Goal: Connect with others: Connect with others

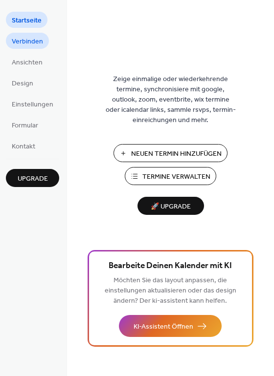
click at [30, 39] on span "Verbinden" at bounding box center [27, 42] width 31 height 10
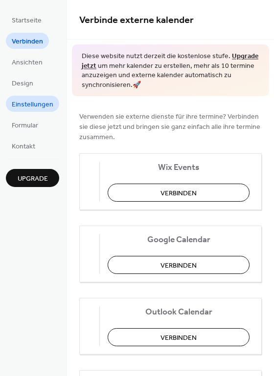
click at [37, 101] on span "Einstellungen" at bounding box center [33, 105] width 42 height 10
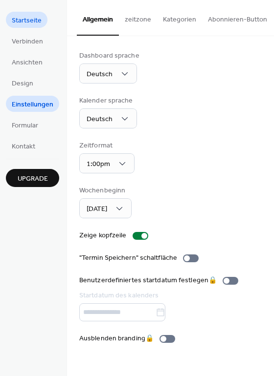
click at [27, 17] on span "Startseite" at bounding box center [27, 21] width 30 height 10
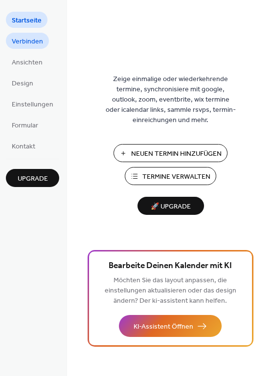
click at [29, 42] on span "Verbinden" at bounding box center [27, 42] width 31 height 10
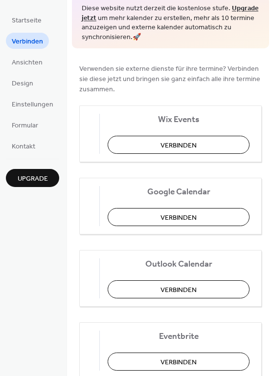
scroll to position [49, 0]
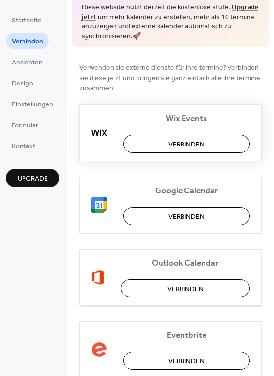
click at [214, 147] on button "Verbinden" at bounding box center [186, 144] width 126 height 18
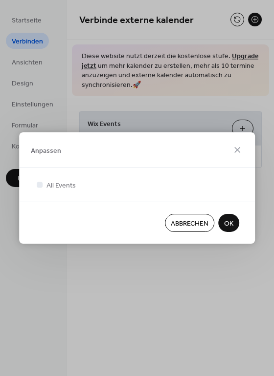
click at [197, 224] on span "Abbrechen" at bounding box center [189, 224] width 38 height 10
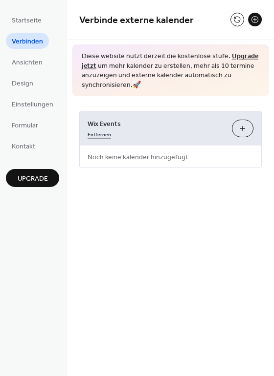
click at [101, 134] on link "Entfernen" at bounding box center [98, 133] width 23 height 10
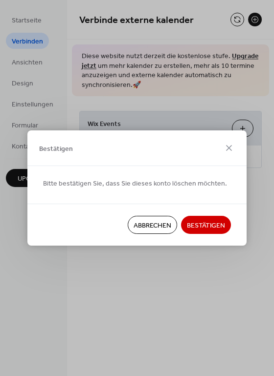
click at [201, 227] on span "Bestätigen" at bounding box center [206, 226] width 38 height 10
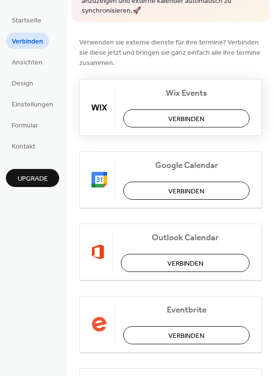
scroll to position [98, 0]
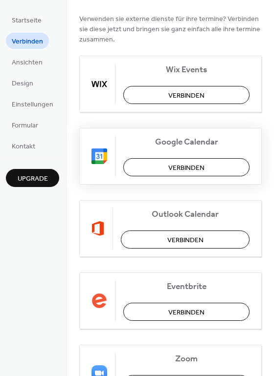
click at [207, 169] on button "Verbinden" at bounding box center [186, 167] width 126 height 18
